Goal: Task Accomplishment & Management: Manage account settings

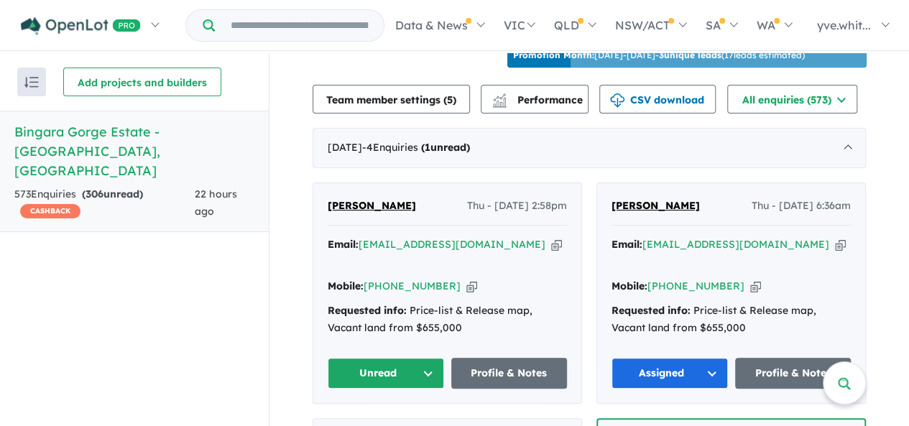
scroll to position [575, 0]
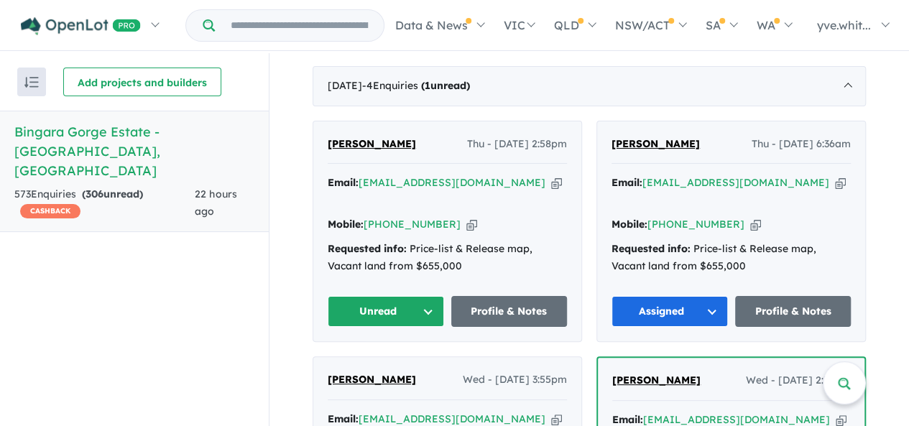
click at [673, 139] on span "[PERSON_NAME]" at bounding box center [656, 143] width 88 height 13
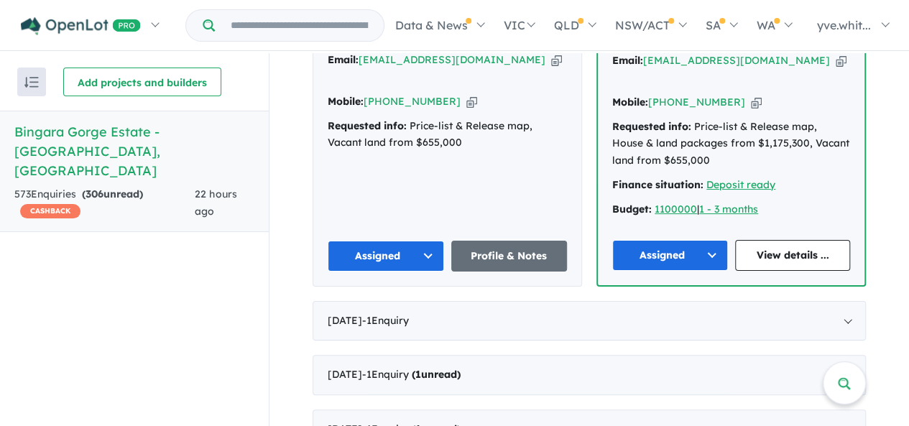
scroll to position [1006, 0]
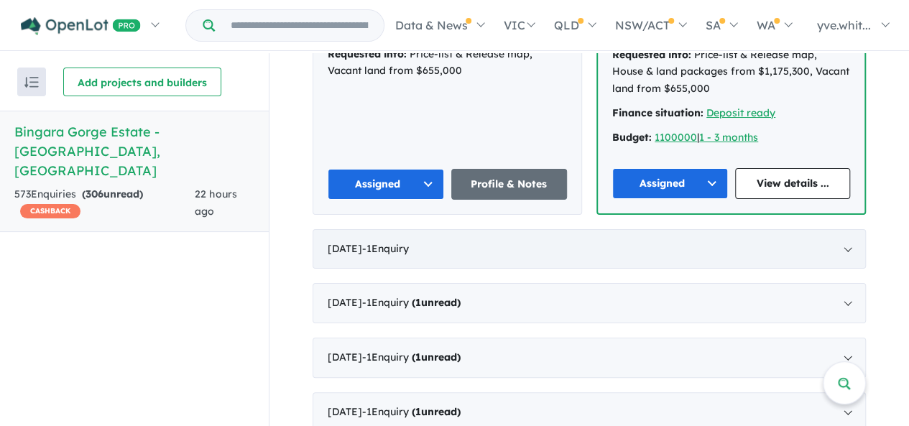
click at [409, 242] on span "- 1 Enquir y ( 0 unread)" at bounding box center [385, 248] width 47 height 13
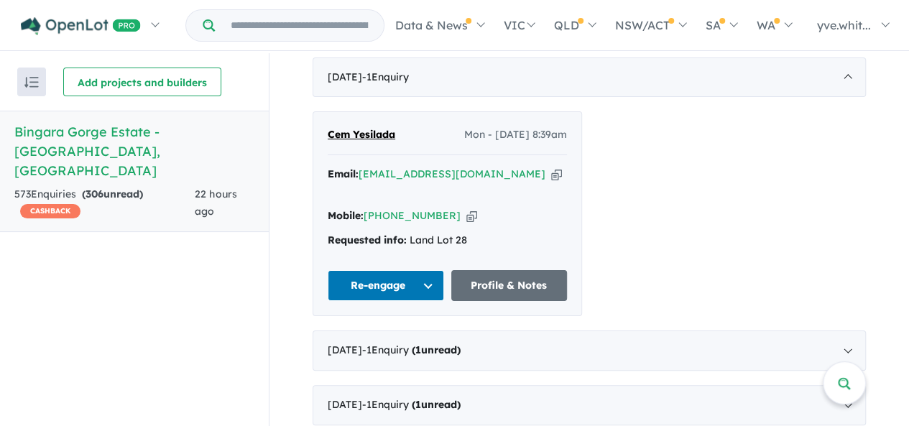
scroll to position [620, 0]
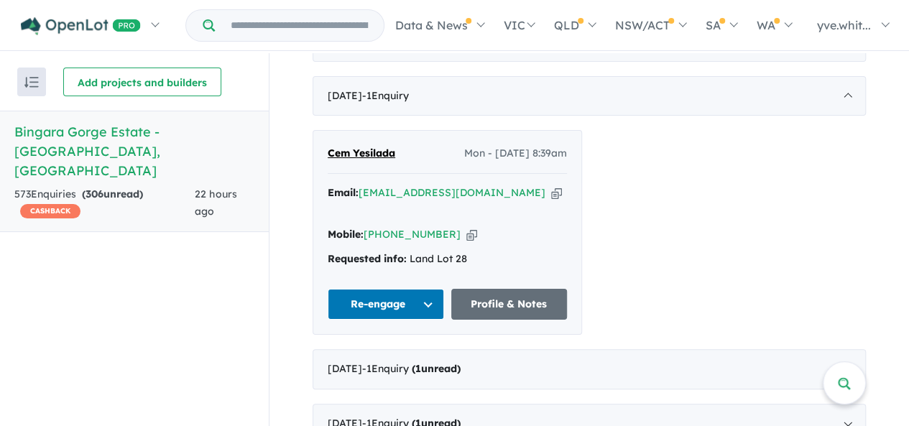
click at [551, 186] on icon "button" at bounding box center [556, 192] width 11 height 15
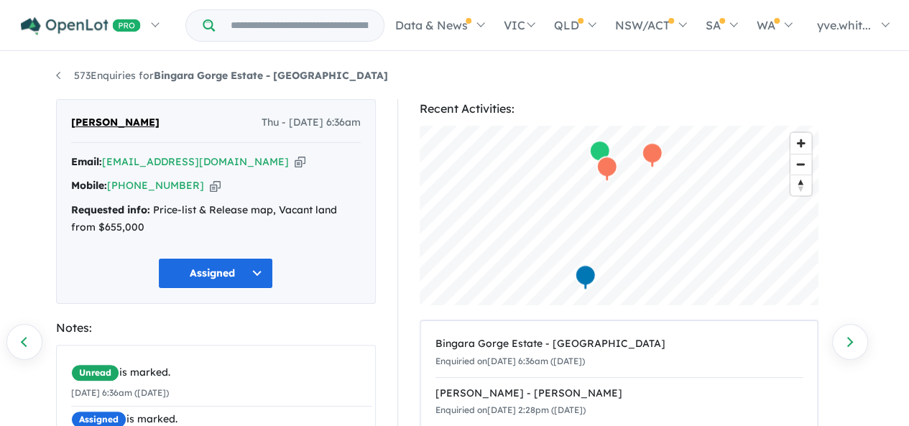
click at [295, 161] on icon "button" at bounding box center [300, 162] width 11 height 15
